Goal: Find specific page/section: Find specific page/section

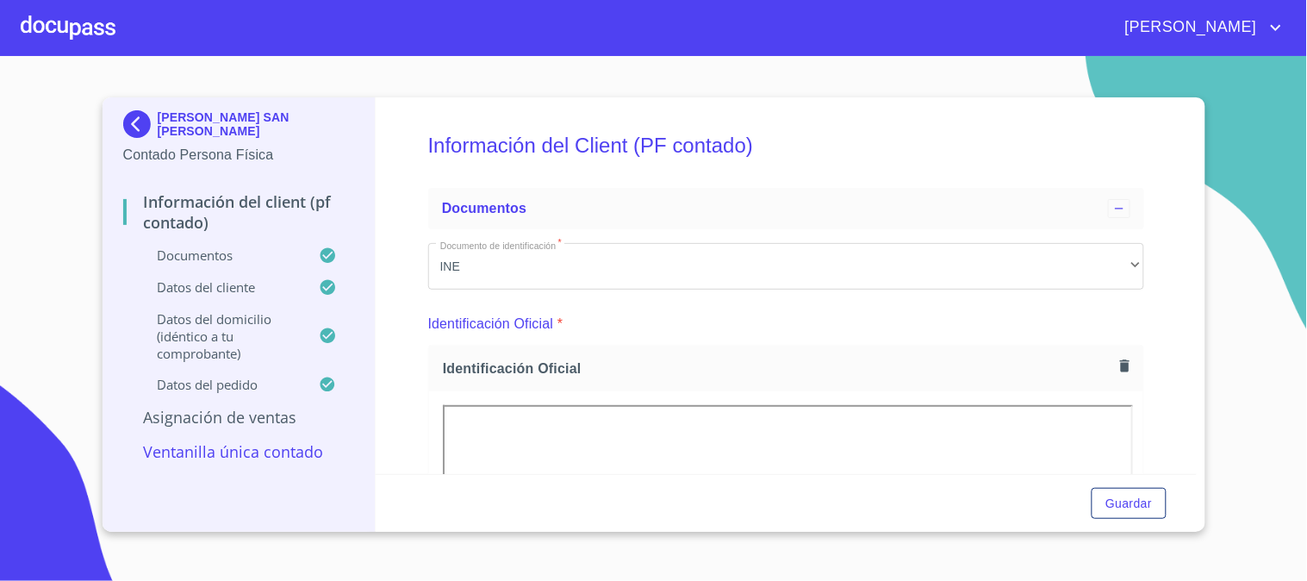
click at [74, 21] on div at bounding box center [68, 27] width 95 height 55
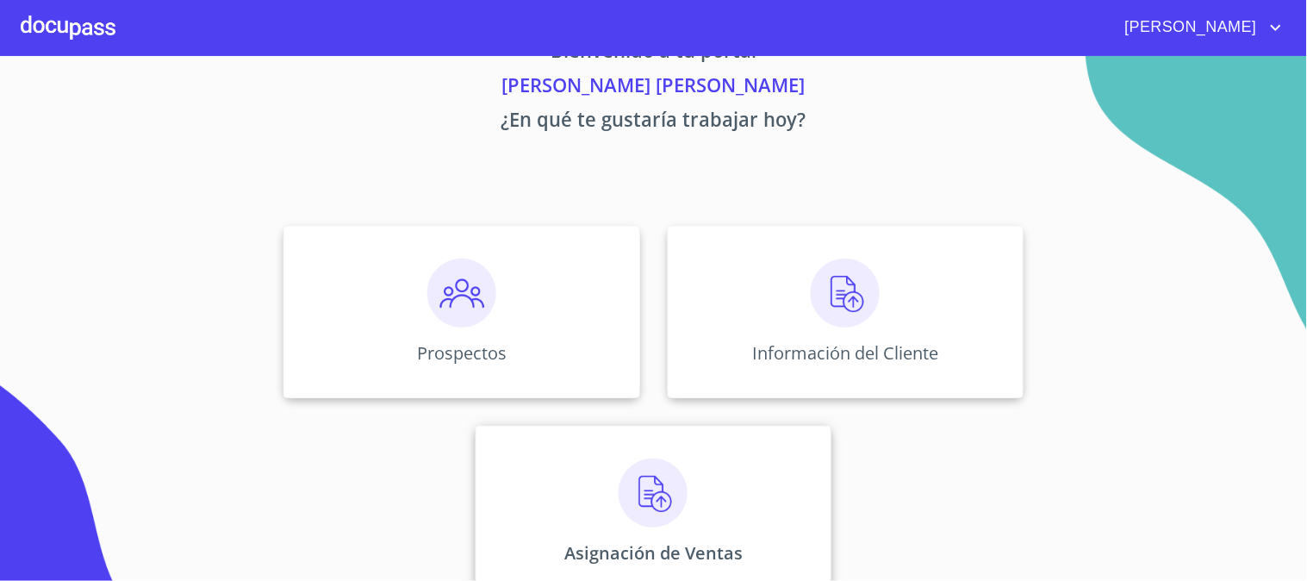
scroll to position [84, 0]
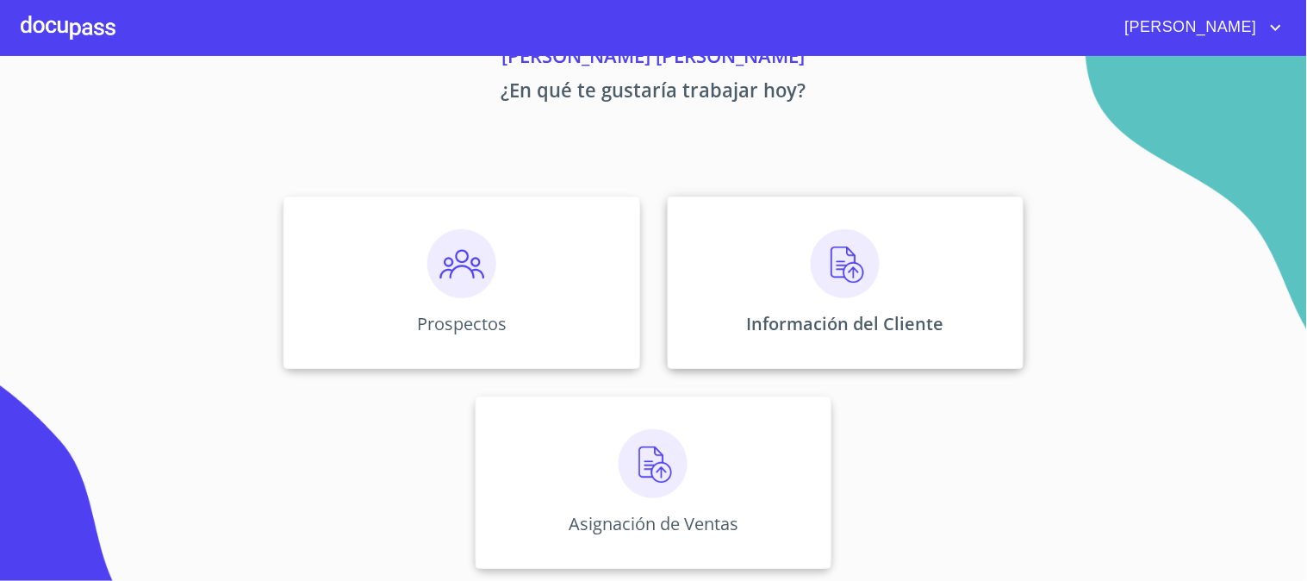
click at [838, 314] on p "Información del Cliente" at bounding box center [845, 323] width 197 height 23
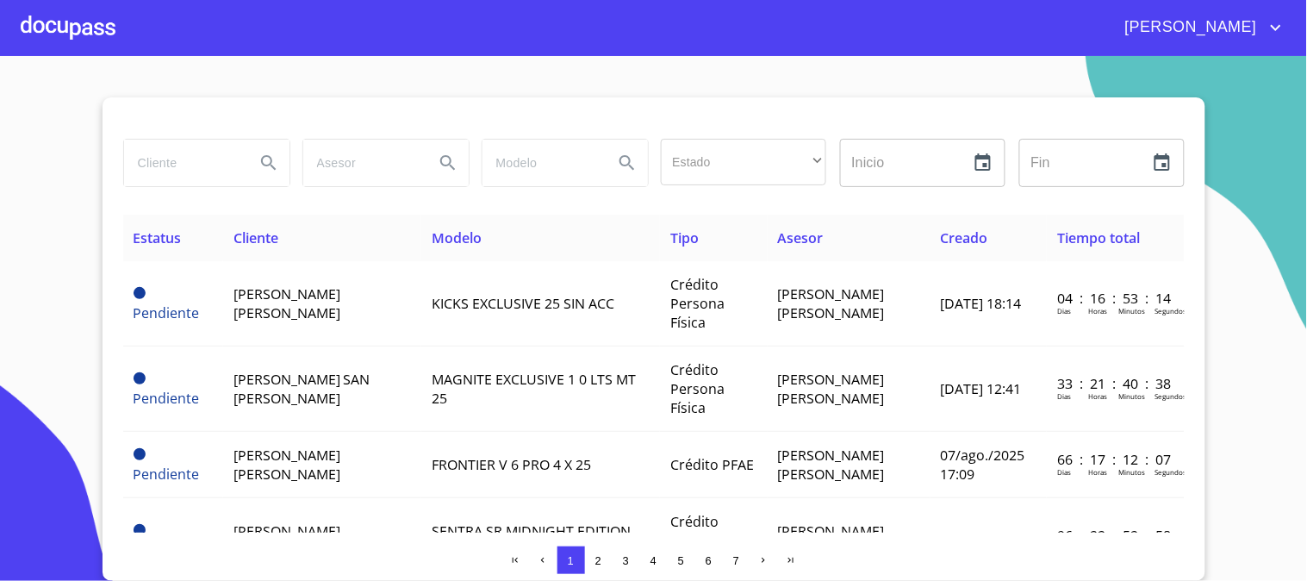
click at [202, 181] on input "search" at bounding box center [182, 163] width 117 height 47
type input "[PERSON_NAME]"
click at [261, 148] on button "Search" at bounding box center [268, 162] width 41 height 41
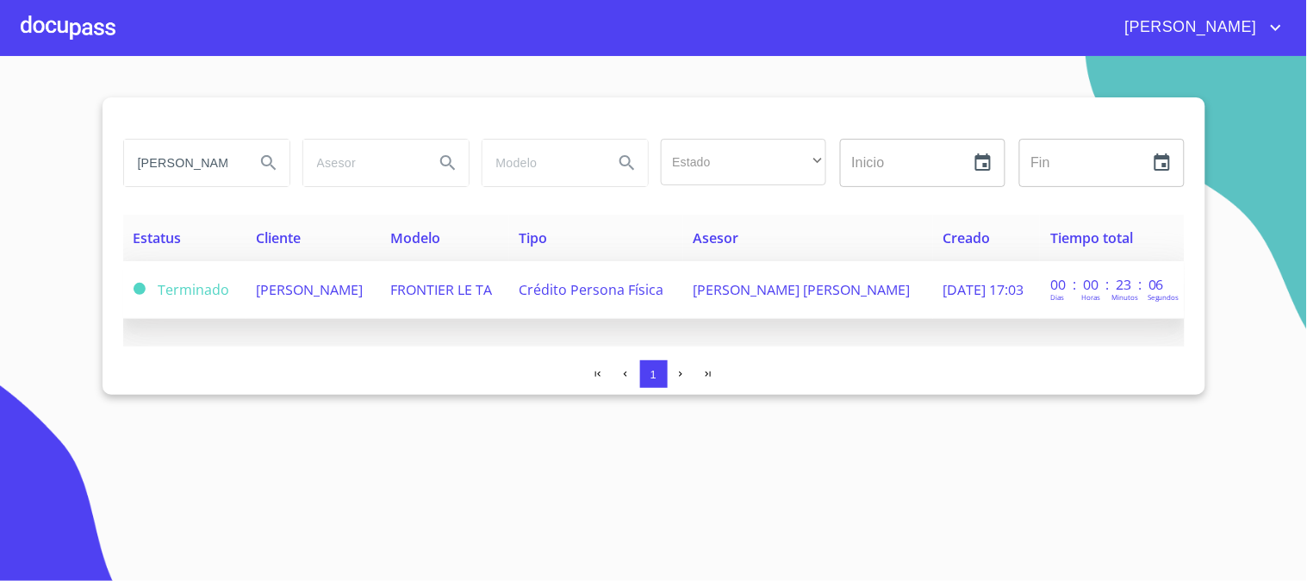
click at [347, 296] on td "[PERSON_NAME]" at bounding box center [313, 290] width 134 height 58
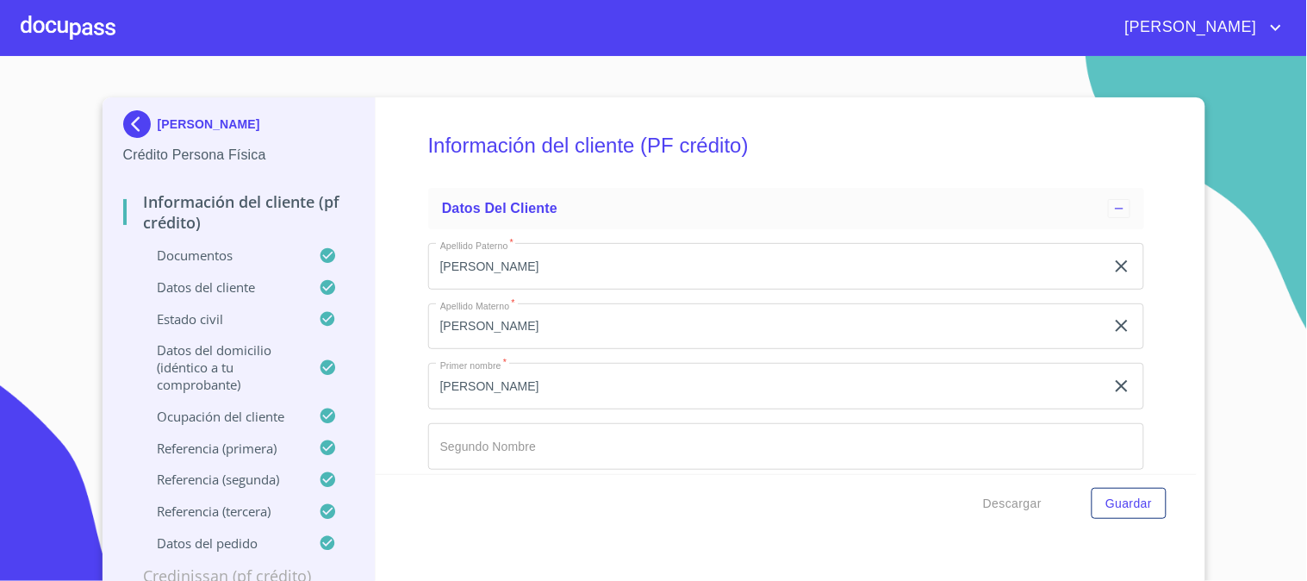
click at [187, 233] on div "Información del cliente (PF crédito)" at bounding box center [239, 218] width 232 height 55
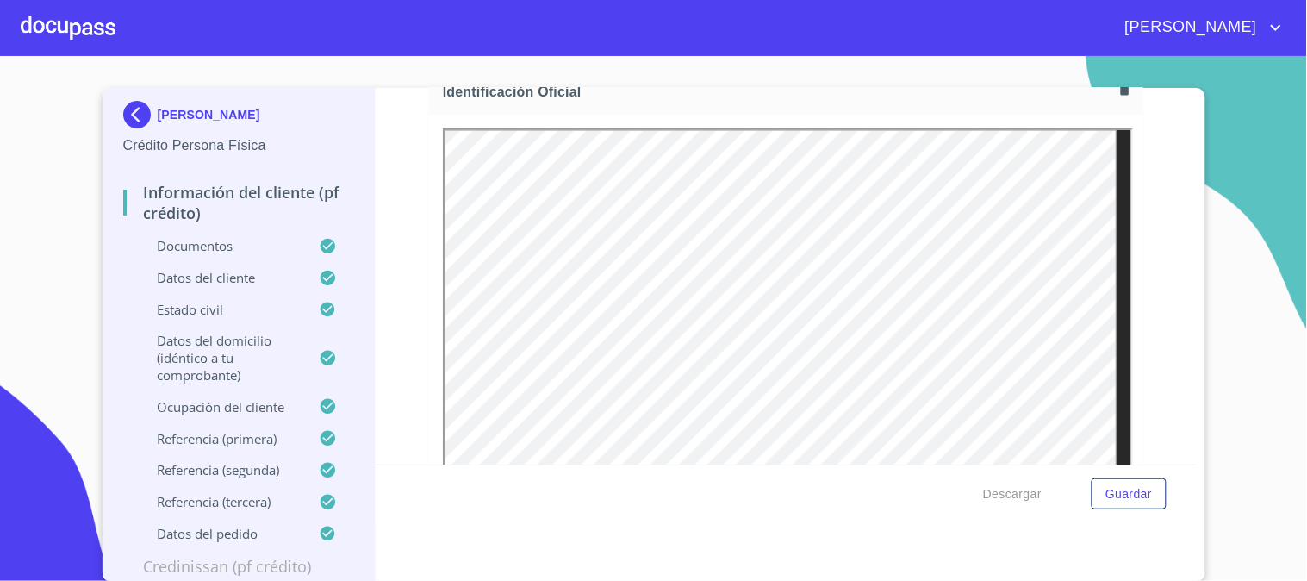
scroll to position [386, 0]
